Goal: Transaction & Acquisition: Purchase product/service

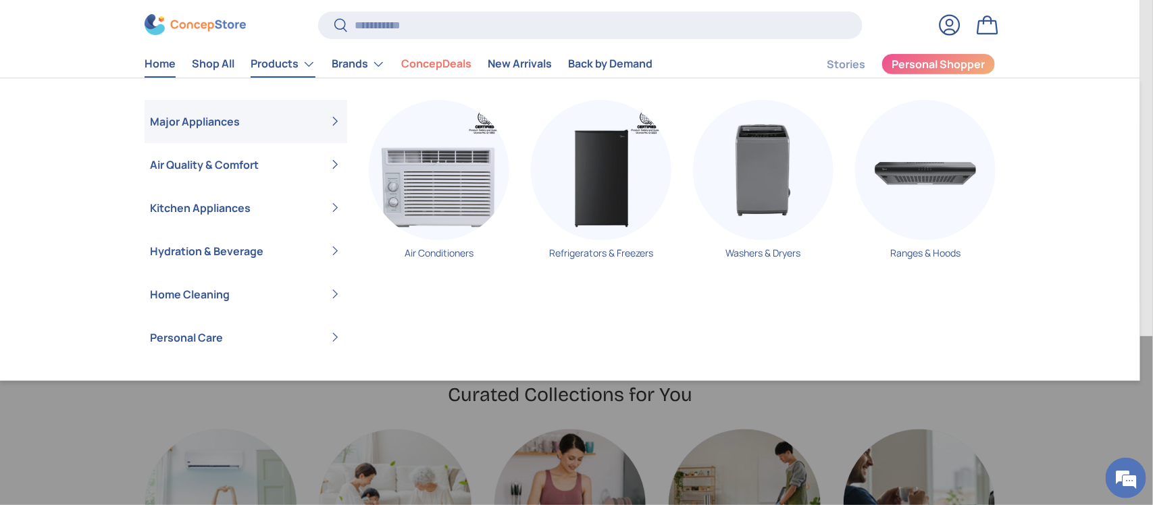
scroll to position [0, 3420]
click at [255, 61] on link "Products" at bounding box center [282, 64] width 65 height 27
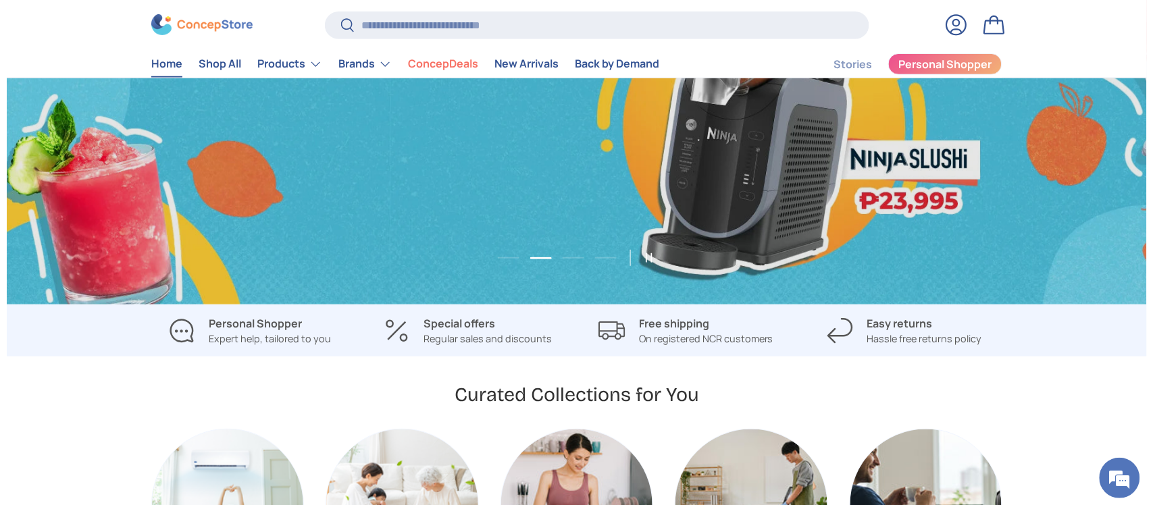
scroll to position [0, 1140]
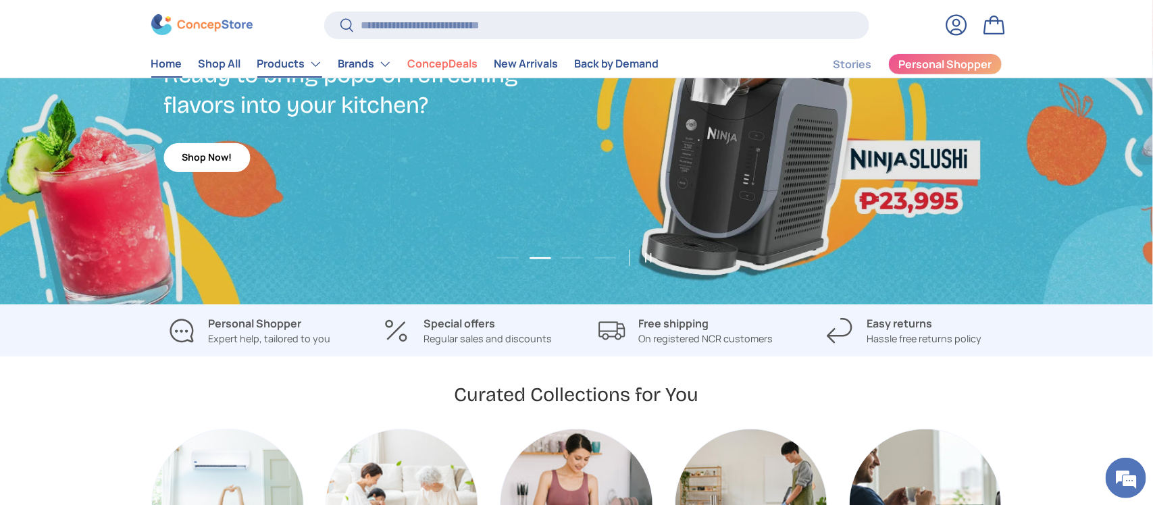
click at [284, 69] on link "Products" at bounding box center [289, 64] width 65 height 27
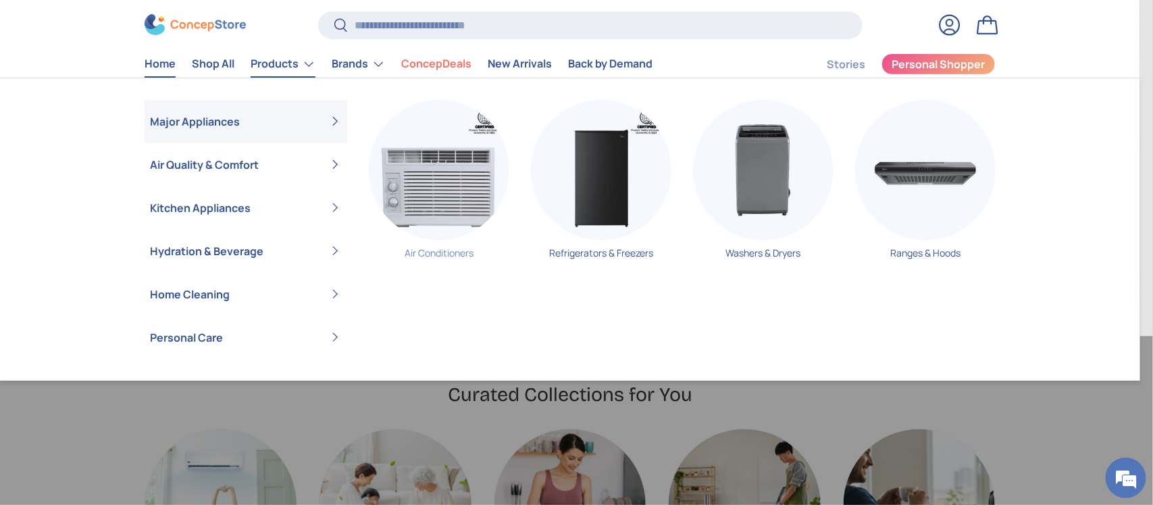
click at [425, 154] on img "Primary" at bounding box center [439, 170] width 140 height 140
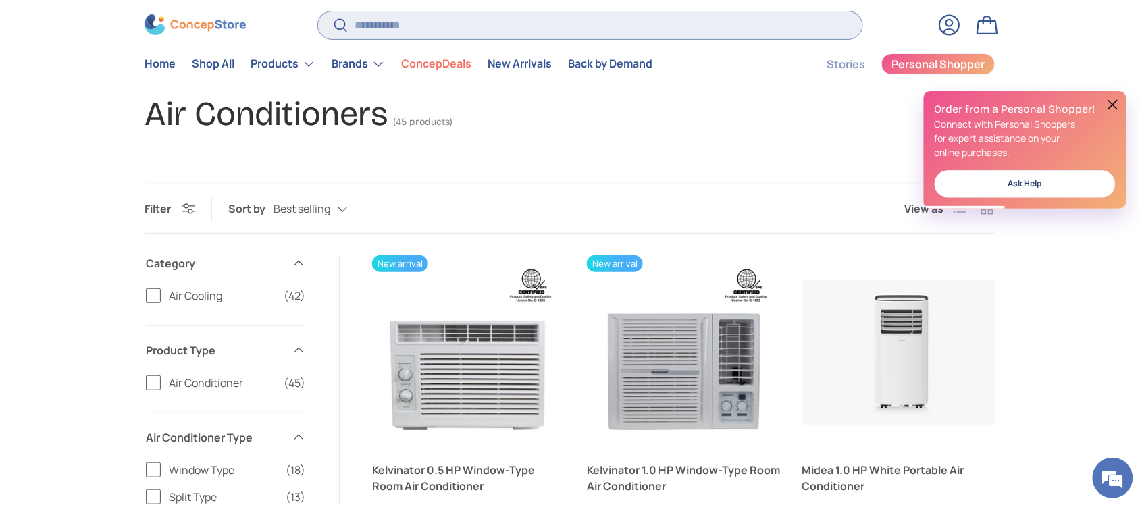
click at [363, 25] on input "Search" at bounding box center [590, 25] width 544 height 28
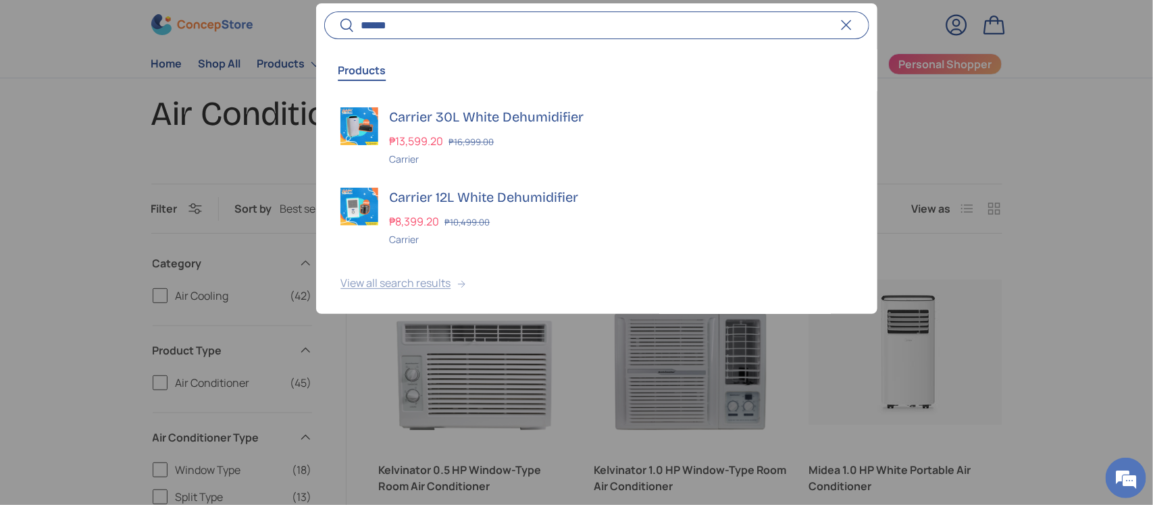
type input "******"
click at [400, 271] on button "View all search results" at bounding box center [596, 285] width 560 height 57
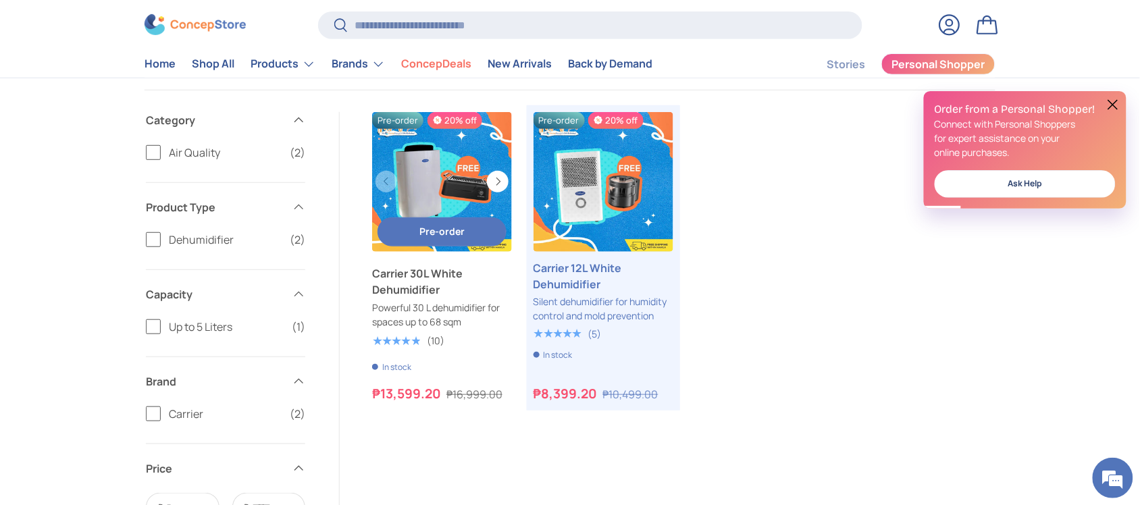
click at [419, 282] on link "Carrier 30L White Dehumidifier" at bounding box center [442, 281] width 140 height 32
